Goal: Check status: Check status

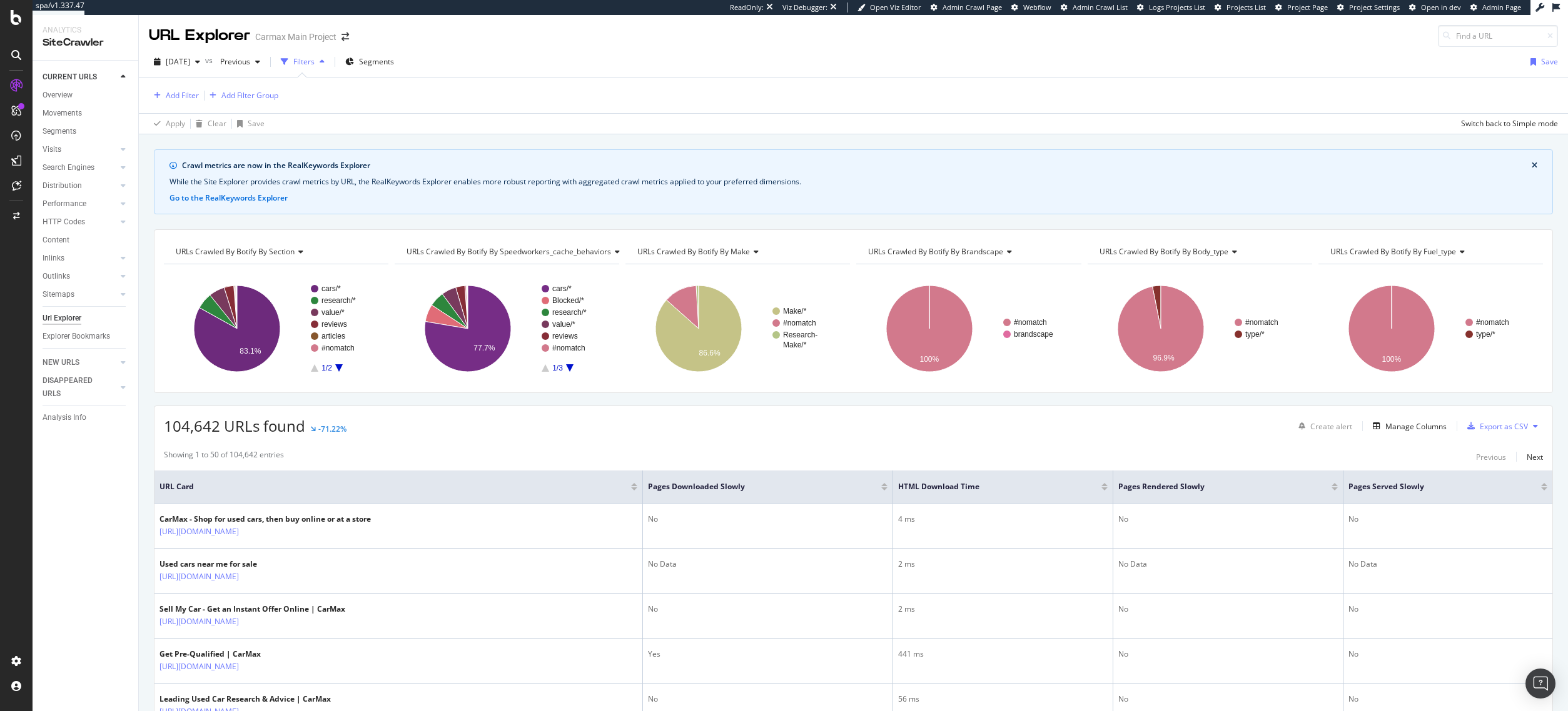
scroll to position [359, 0]
